Goal: Find specific page/section: Find specific page/section

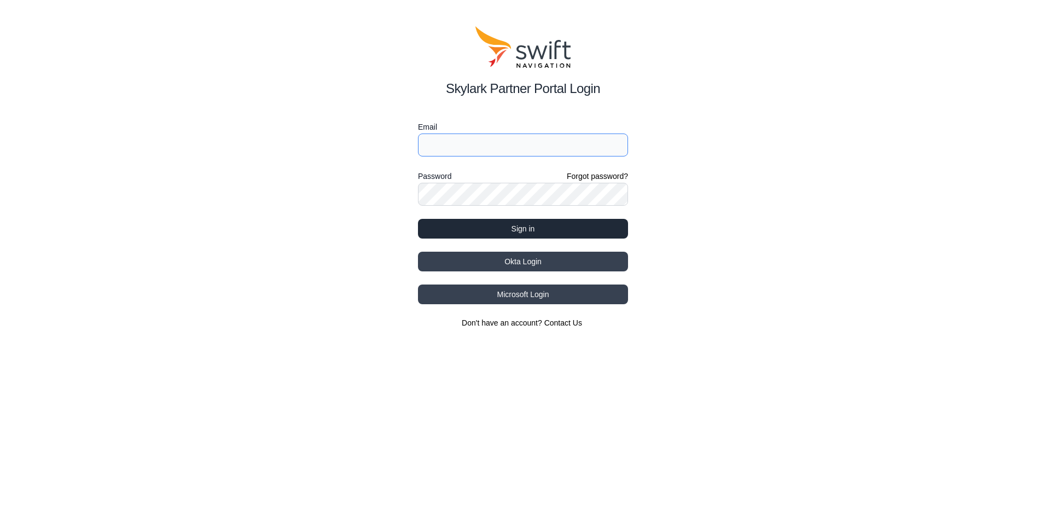
type input "[EMAIL_ADDRESS][PERSON_NAME][DOMAIN_NAME]"
click at [493, 228] on button "Sign in" at bounding box center [523, 229] width 210 height 20
select select
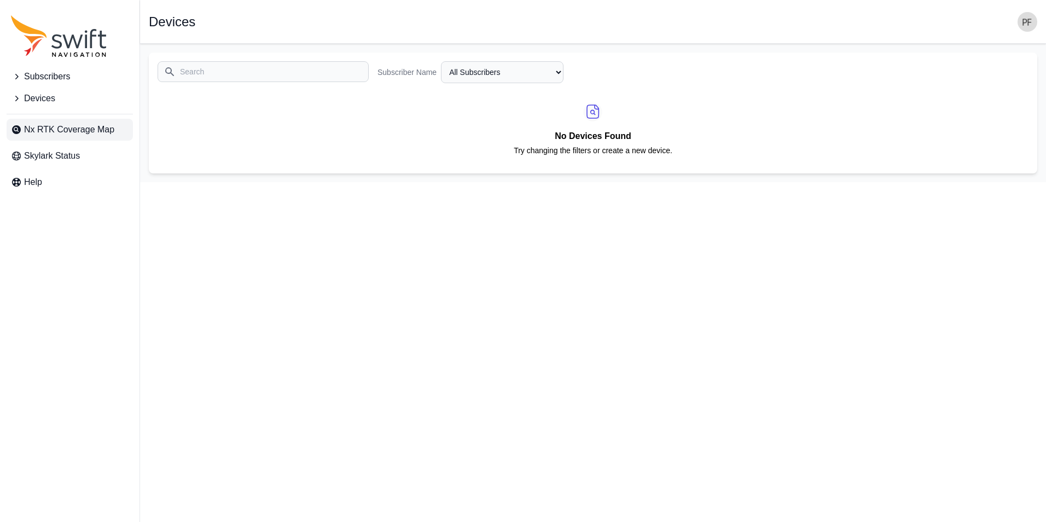
click at [74, 136] on span "Nx RTK Coverage Map" at bounding box center [69, 129] width 90 height 13
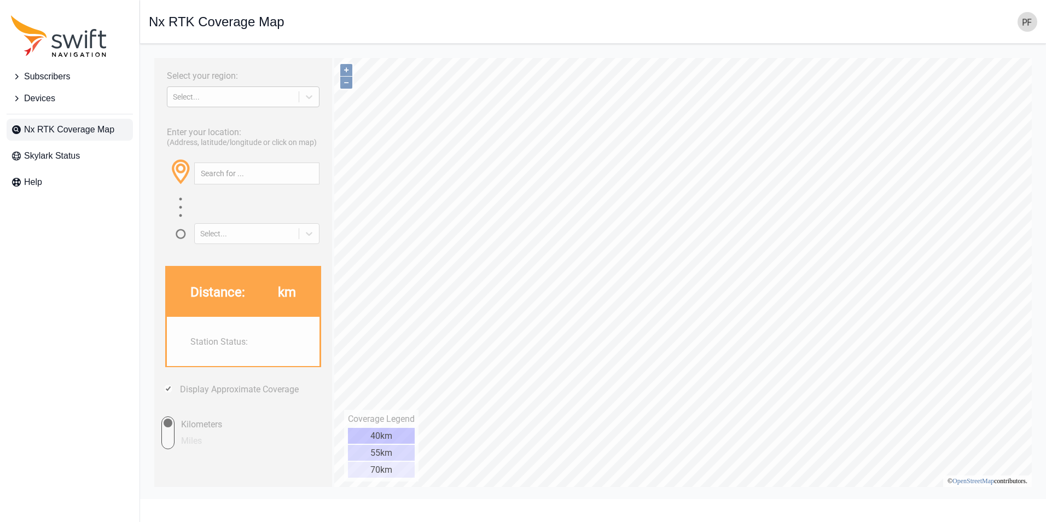
click at [244, 94] on div "Select..." at bounding box center [233, 96] width 120 height 9
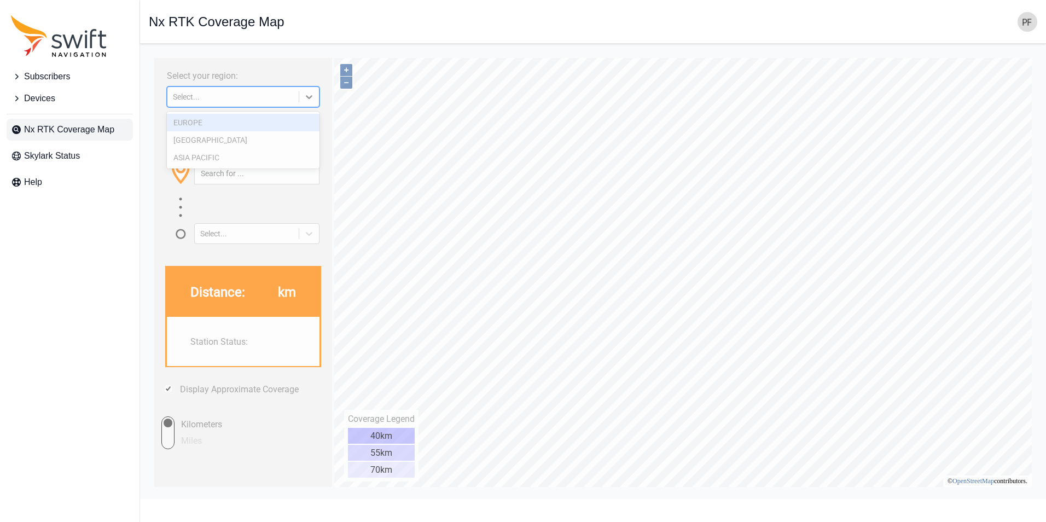
click at [220, 128] on div "EUROPE" at bounding box center [243, 123] width 153 height 18
